Goal: Task Accomplishment & Management: Use online tool/utility

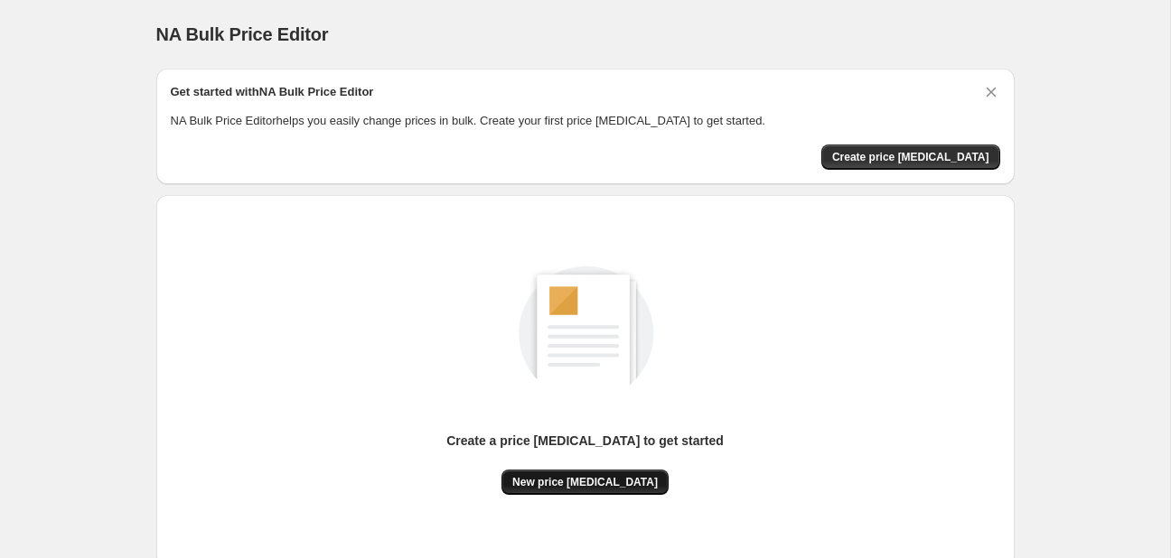
click at [624, 473] on button "New price [MEDICAL_DATA]" at bounding box center [584, 482] width 167 height 25
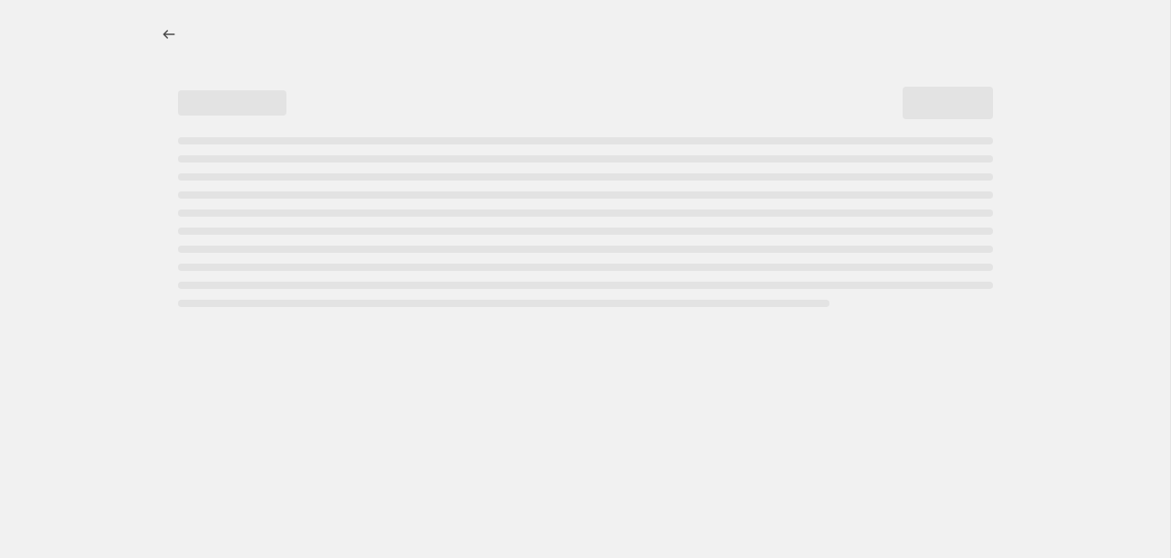
select select "percentage"
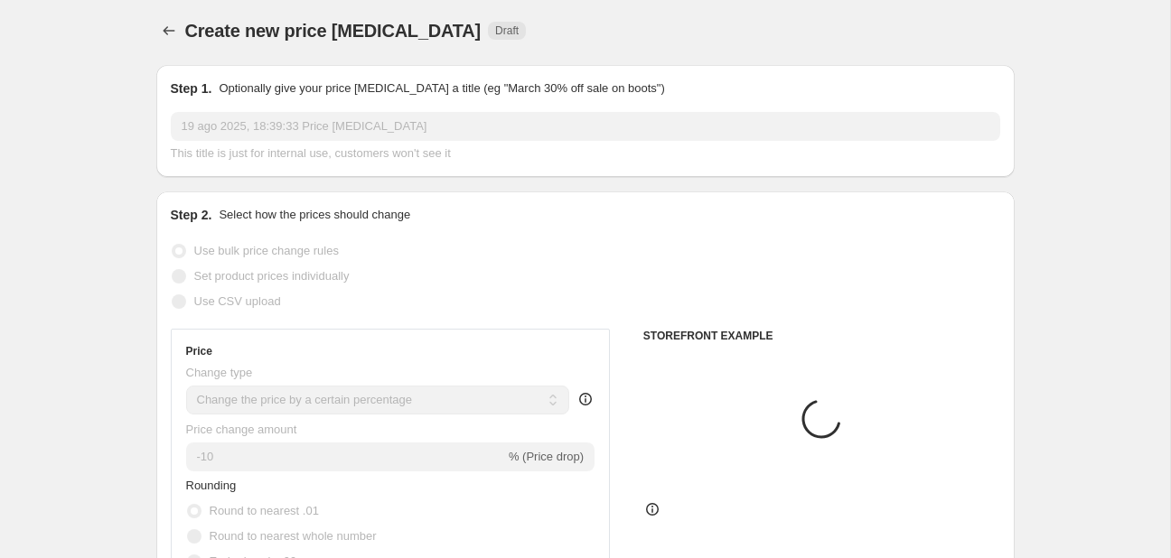
scroll to position [286, 0]
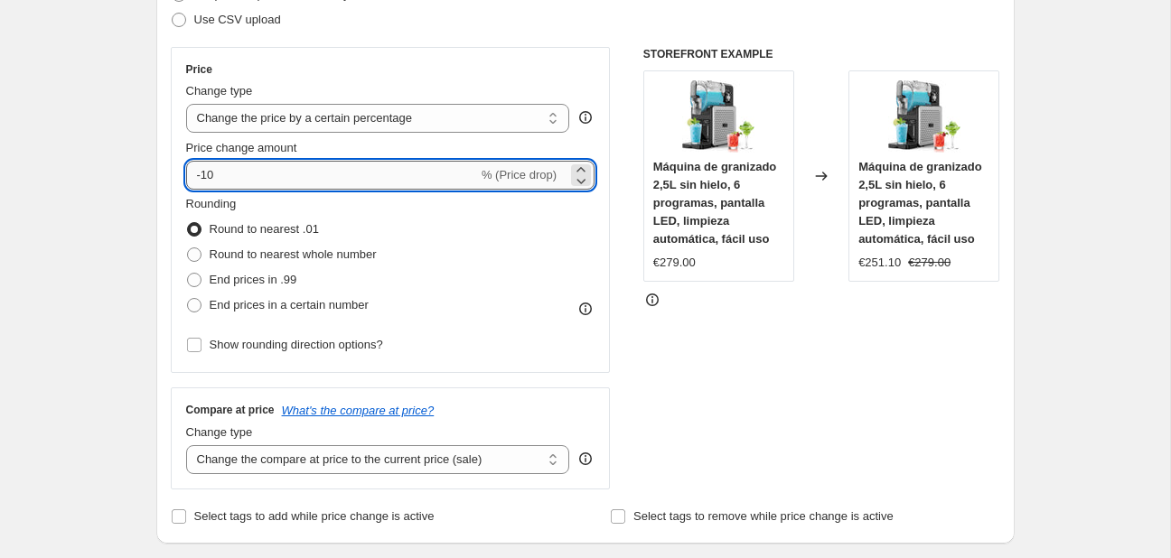
click at [309, 183] on input "-10" at bounding box center [332, 175] width 292 height 29
type input "-1"
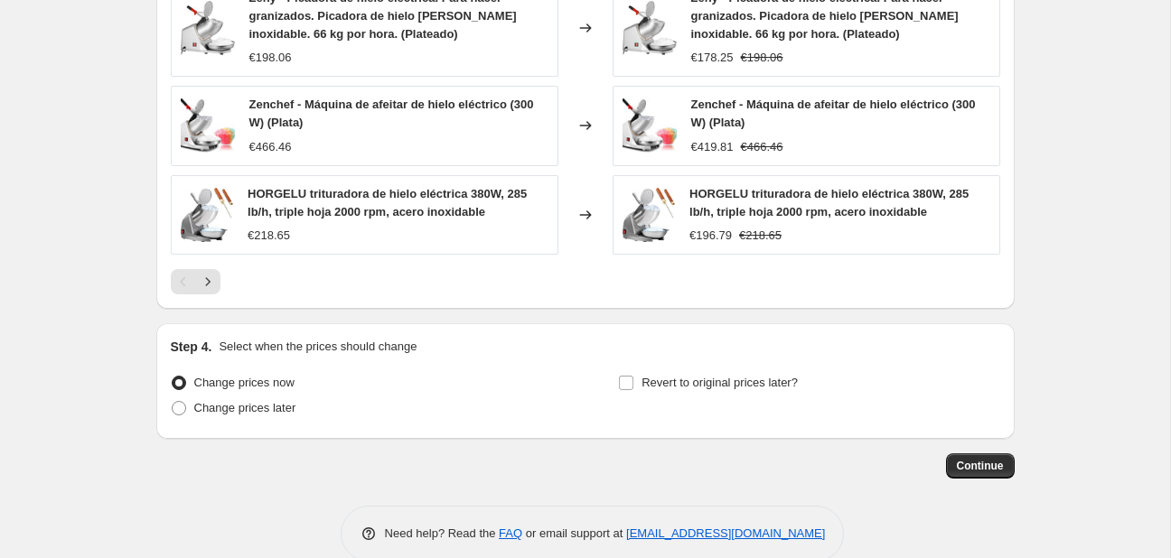
scroll to position [1311, 0]
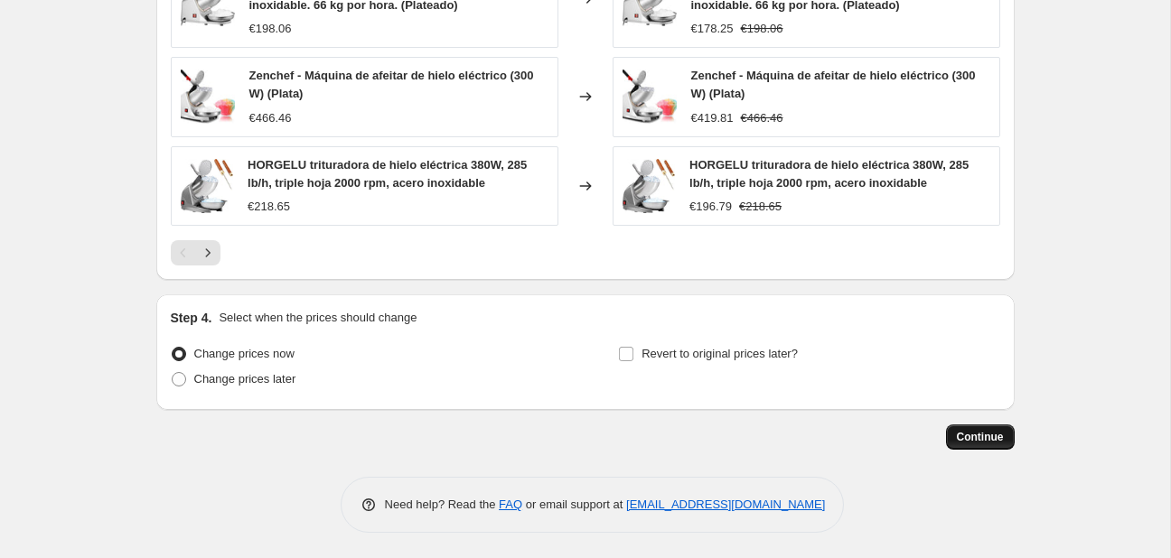
type input "-25"
click at [982, 444] on button "Continue" at bounding box center [980, 437] width 69 height 25
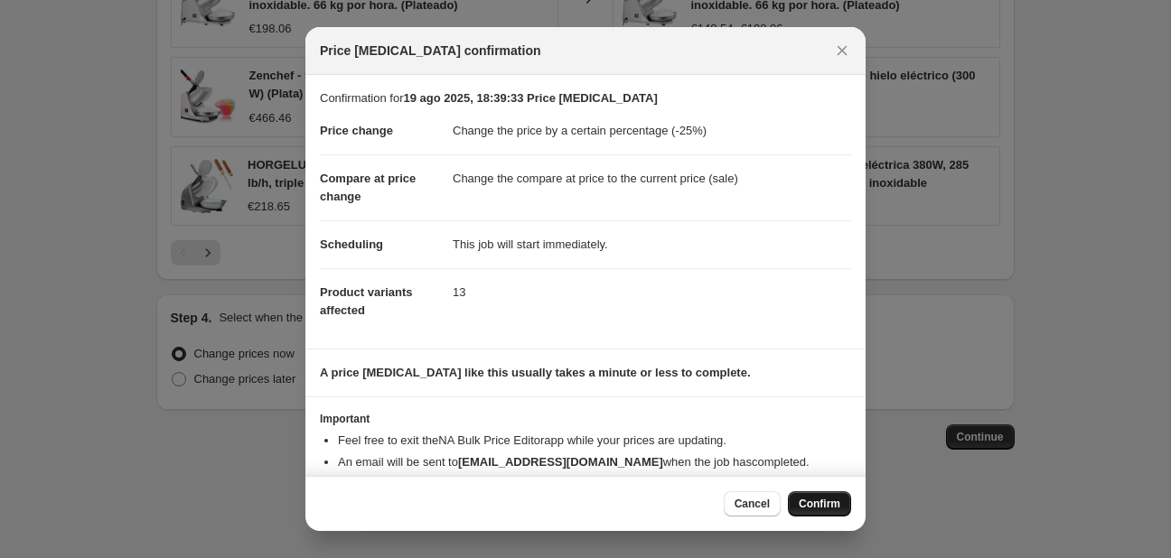
click at [813, 493] on button "Confirm" at bounding box center [819, 504] width 63 height 25
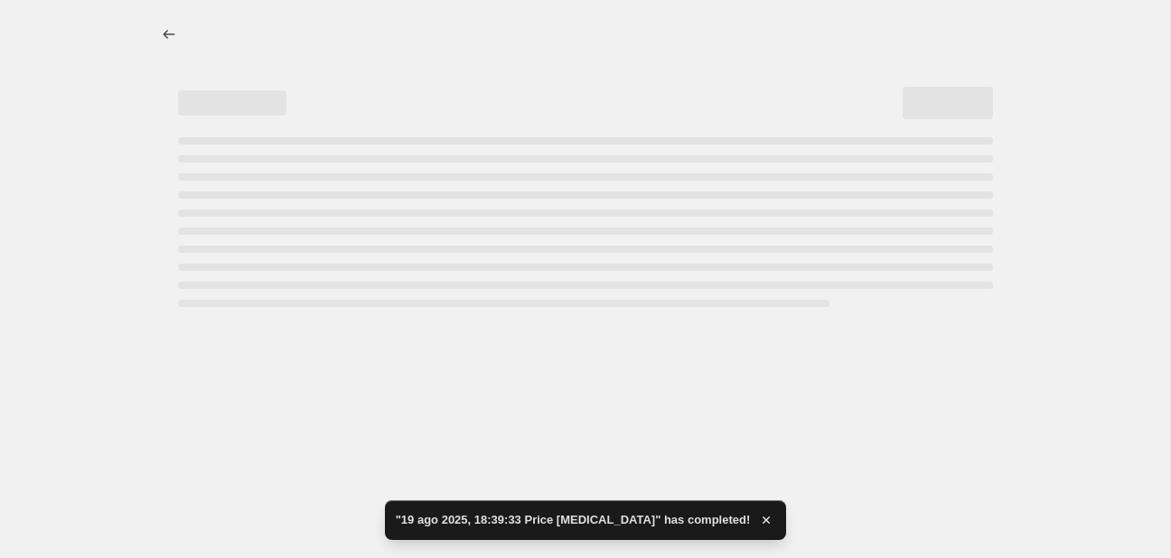
select select "percentage"
